Goal: Use online tool/utility: Utilize a website feature to perform a specific function

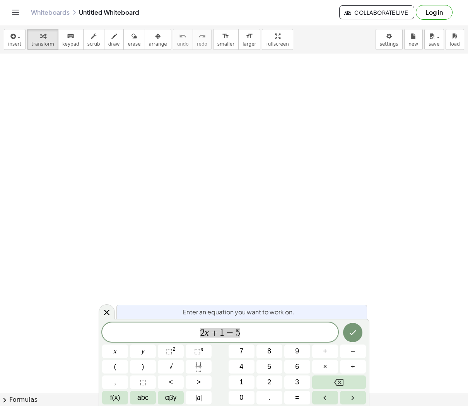
click at [247, 334] on span "2 x + 1 = 5" at bounding box center [220, 333] width 236 height 11
click at [247, 334] on span "2 x + 1 = 5 ​" at bounding box center [220, 333] width 236 height 11
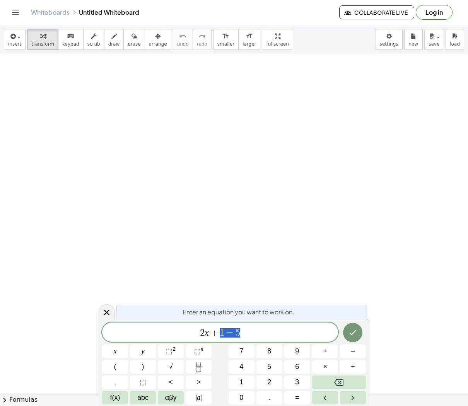
drag, startPoint x: 220, startPoint y: 333, endPoint x: 176, endPoint y: 333, distance: 44.1
click at [176, 333] on span "2 x + 1 = 5" at bounding box center [220, 333] width 236 height 11
click at [158, 334] on span "​ 2 x + 1 = 5" at bounding box center [220, 333] width 236 height 11
drag, startPoint x: 159, startPoint y: 334, endPoint x: 166, endPoint y: 334, distance: 6.6
click at [160, 334] on span "​ 2 x + 1 = 5" at bounding box center [220, 333] width 236 height 11
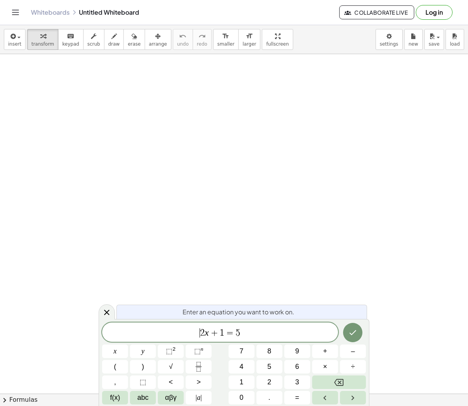
click at [166, 334] on span "​ 2 x + 1 = 5" at bounding box center [220, 333] width 236 height 11
drag, startPoint x: 175, startPoint y: 335, endPoint x: 227, endPoint y: 335, distance: 52.6
click at [177, 335] on span "​ 2 x + 1 = 5" at bounding box center [220, 333] width 236 height 11
click at [228, 335] on span "=" at bounding box center [230, 333] width 11 height 9
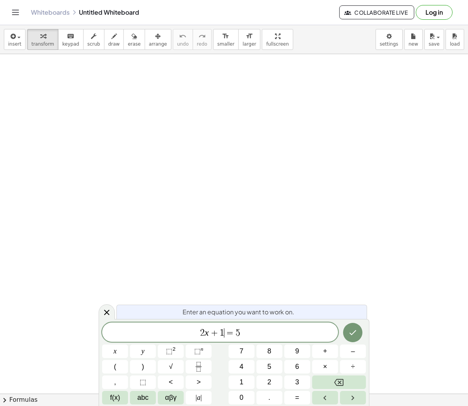
click at [228, 335] on span "=" at bounding box center [230, 333] width 11 height 9
click at [353, 337] on icon "Done" at bounding box center [352, 332] width 9 height 9
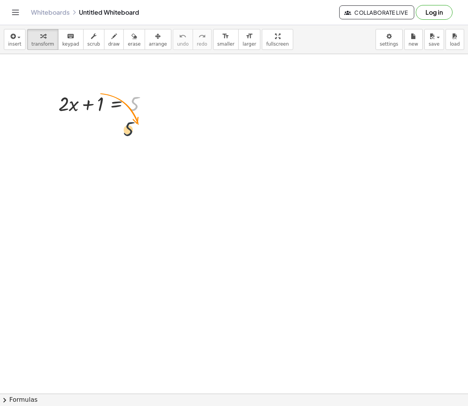
drag, startPoint x: 132, startPoint y: 90, endPoint x: 125, endPoint y: 120, distance: 30.4
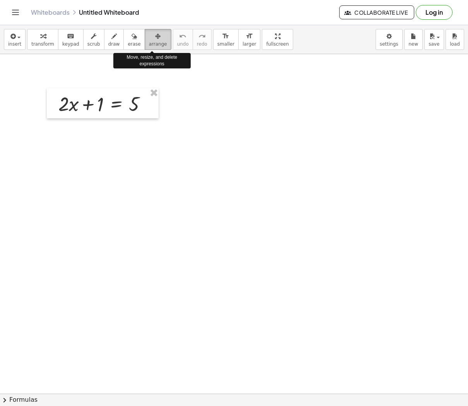
click at [145, 40] on button "arrange" at bounding box center [158, 39] width 27 height 21
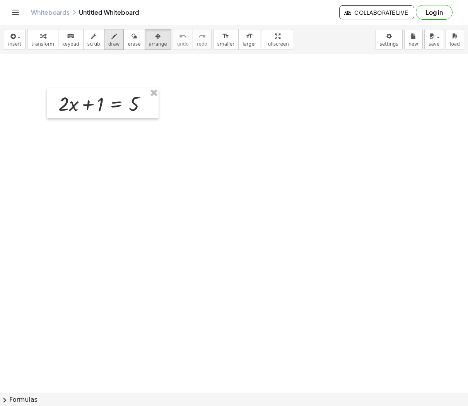
click at [111, 39] on icon "button" at bounding box center [113, 36] width 5 height 9
click at [91, 40] on icon "button" at bounding box center [93, 36] width 5 height 9
click at [74, 41] on span "keypad" at bounding box center [70, 43] width 17 height 5
drag, startPoint x: 29, startPoint y: 33, endPoint x: 24, endPoint y: 34, distance: 5.1
click at [29, 33] on button "transform" at bounding box center [42, 39] width 31 height 21
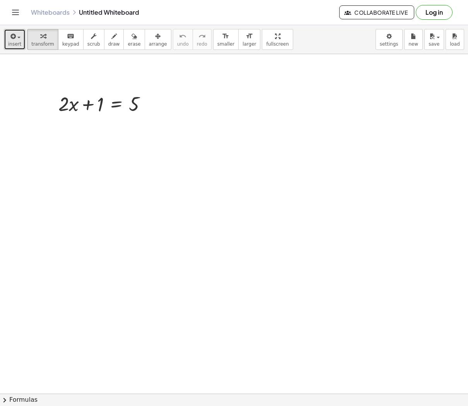
click at [20, 34] on div "button" at bounding box center [14, 35] width 13 height 9
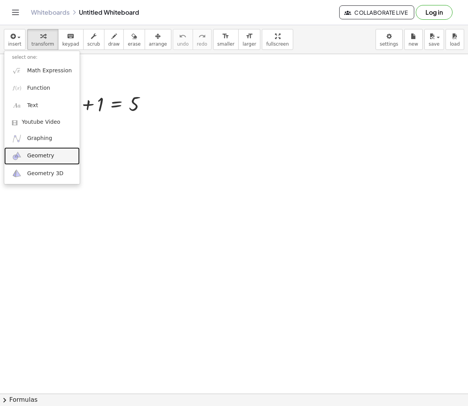
click at [55, 155] on link "Geometry" at bounding box center [41, 155] width 75 height 17
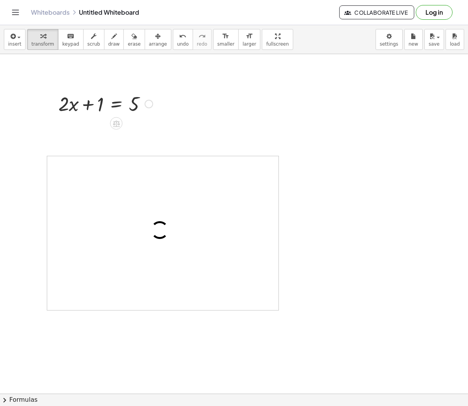
drag, startPoint x: 127, startPoint y: 102, endPoint x: 132, endPoint y: 102, distance: 5.4
click at [128, 102] on div at bounding box center [106, 103] width 102 height 26
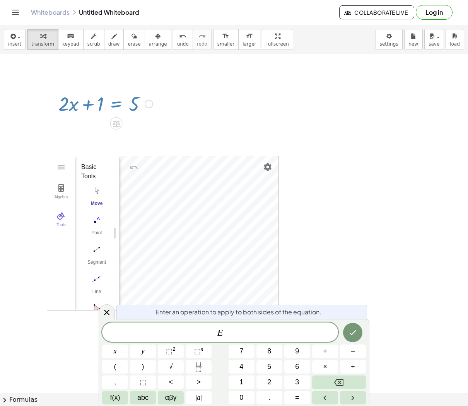
drag, startPoint x: 137, startPoint y: 108, endPoint x: 139, endPoint y: 102, distance: 5.6
click at [139, 102] on div at bounding box center [106, 103] width 102 height 26
click at [135, 103] on div at bounding box center [106, 103] width 102 height 26
drag, startPoint x: 131, startPoint y: 106, endPoint x: 149, endPoint y: 137, distance: 35.9
click at [130, 113] on div at bounding box center [106, 103] width 102 height 26
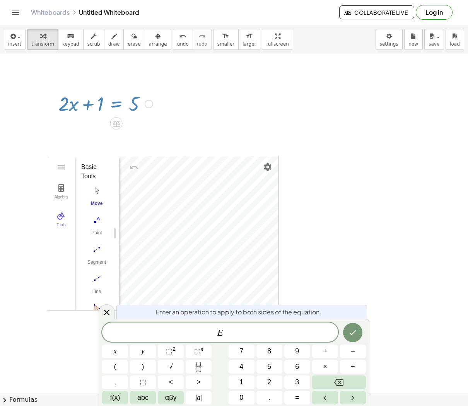
click at [261, 329] on span "E" at bounding box center [220, 333] width 236 height 11
click at [105, 312] on icon at bounding box center [106, 312] width 9 height 9
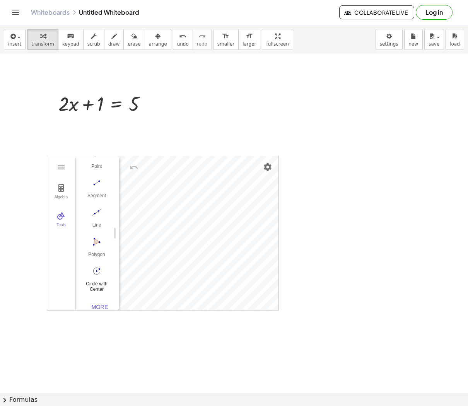
scroll to position [76, 0]
click at [105, 232] on img "Polygon. Select all vertices, then first vertex again" at bounding box center [96, 232] width 31 height 12
click at [96, 296] on img "Move. Drag or select object" at bounding box center [99, 296] width 19 height 19
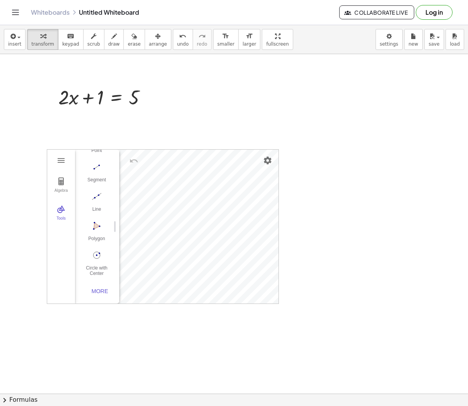
click at [179, 170] on div "+ · 2 · x + 1 = 5 Algebra Tools GeoGebra Geometry Basic Tools Move Point Segmen…" at bounding box center [234, 413] width 468 height 730
click at [270, 158] on img "Settings" at bounding box center [267, 160] width 9 height 9
